Goal: Check status: Check status

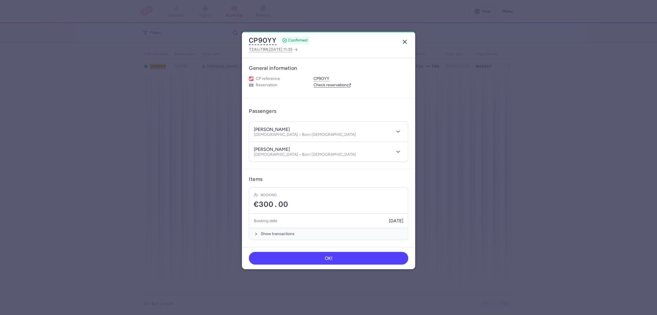
click at [405, 42] on line "button" at bounding box center [404, 41] width 3 height 3
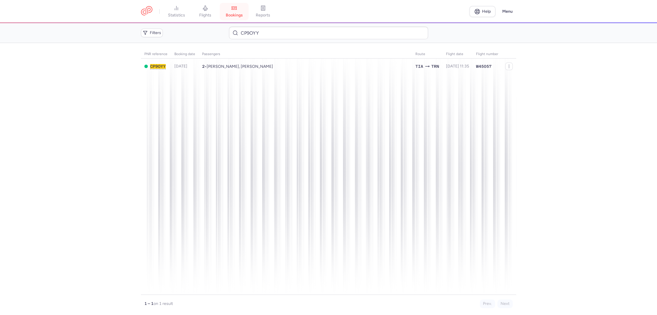
click at [240, 13] on span "bookings" at bounding box center [234, 15] width 17 height 5
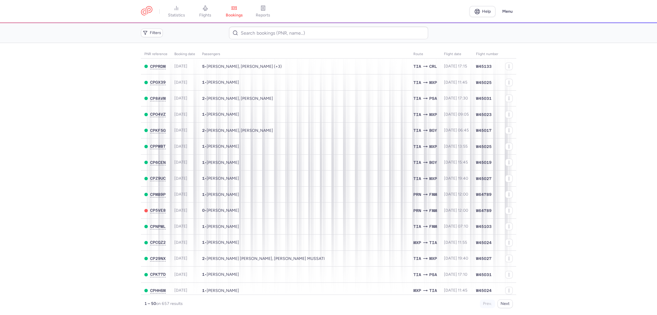
click at [263, 14] on span "reports" at bounding box center [263, 15] width 14 height 5
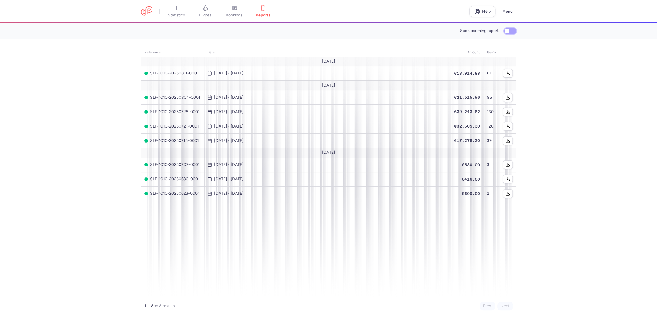
click at [514, 33] on input "See upcoming reports" at bounding box center [510, 31] width 12 height 6
checkbox input "true"
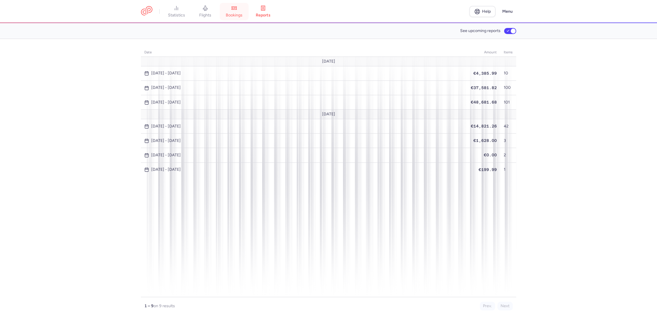
click at [232, 12] on link "bookings" at bounding box center [234, 11] width 29 height 13
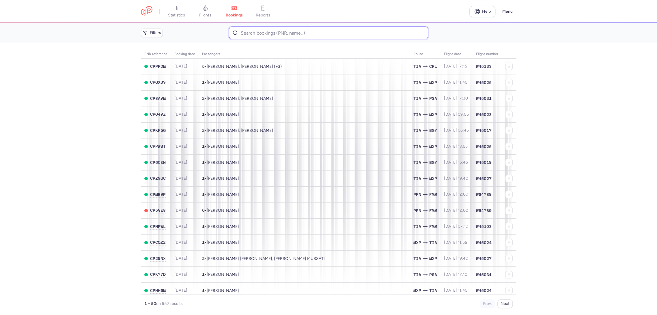
click at [251, 37] on input at bounding box center [328, 33] width 199 height 13
paste input "CP3X46"
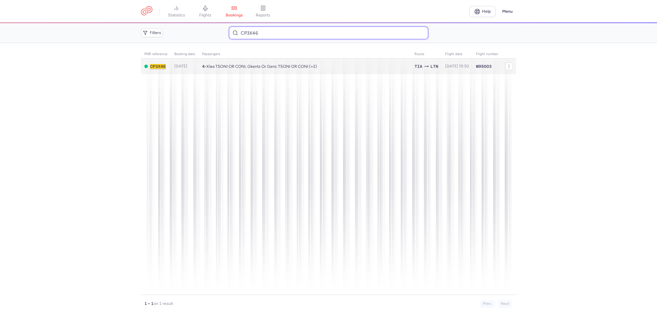
type input "CP3X46"
click at [258, 66] on span "Klea TSONI OR CONI, Gkents Or Genc TSONI OR CONI (+2)" at bounding box center [262, 66] width 110 height 5
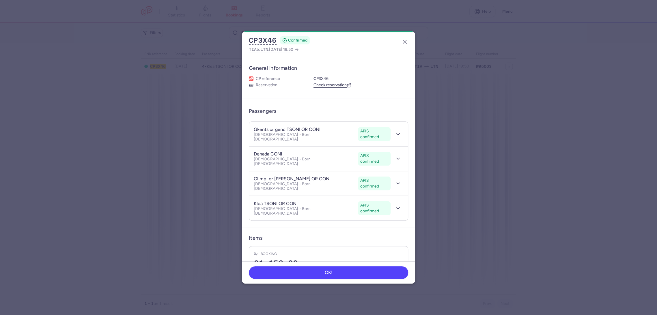
click at [329, 85] on link "Check reservation" at bounding box center [333, 85] width 38 height 5
click at [395, 133] on icon "button" at bounding box center [398, 134] width 6 height 6
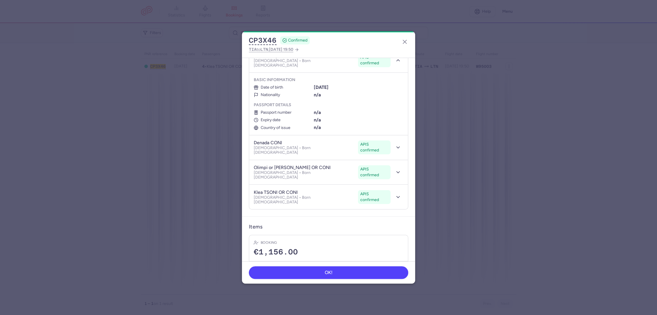
scroll to position [88, 0]
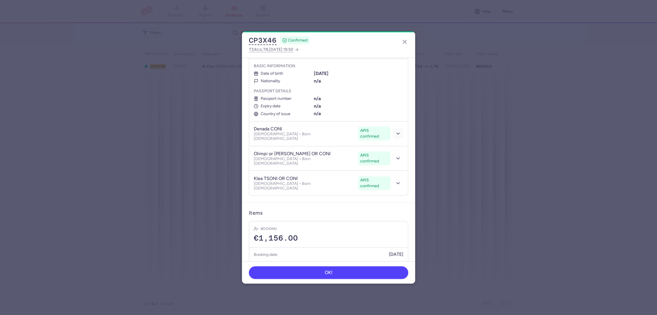
click at [395, 131] on icon "button" at bounding box center [398, 134] width 6 height 6
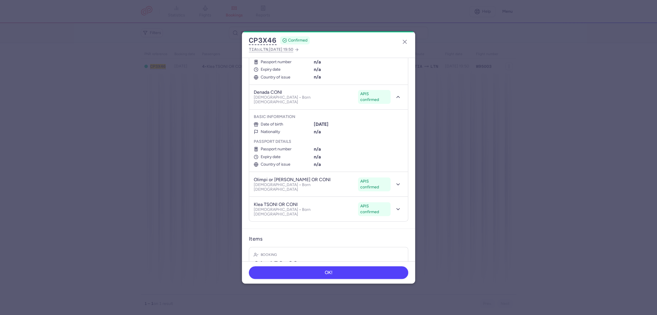
scroll to position [150, 0]
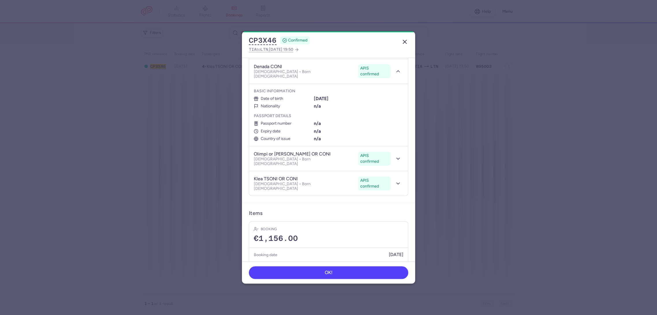
click at [405, 43] on icon "button" at bounding box center [404, 41] width 7 height 7
